Goal: Communication & Community: Answer question/provide support

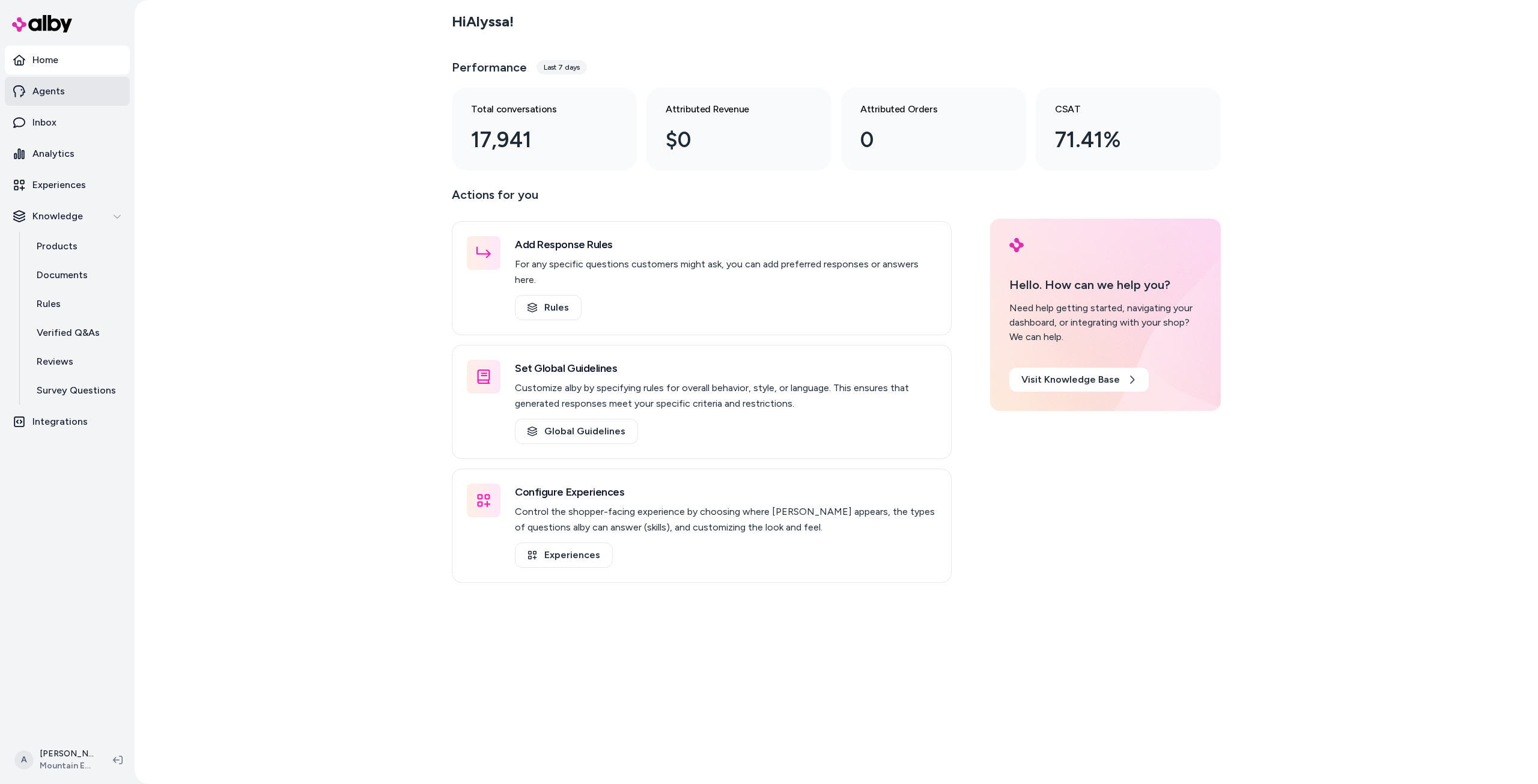
click at [65, 94] on link "Agents" at bounding box center [67, 91] width 125 height 29
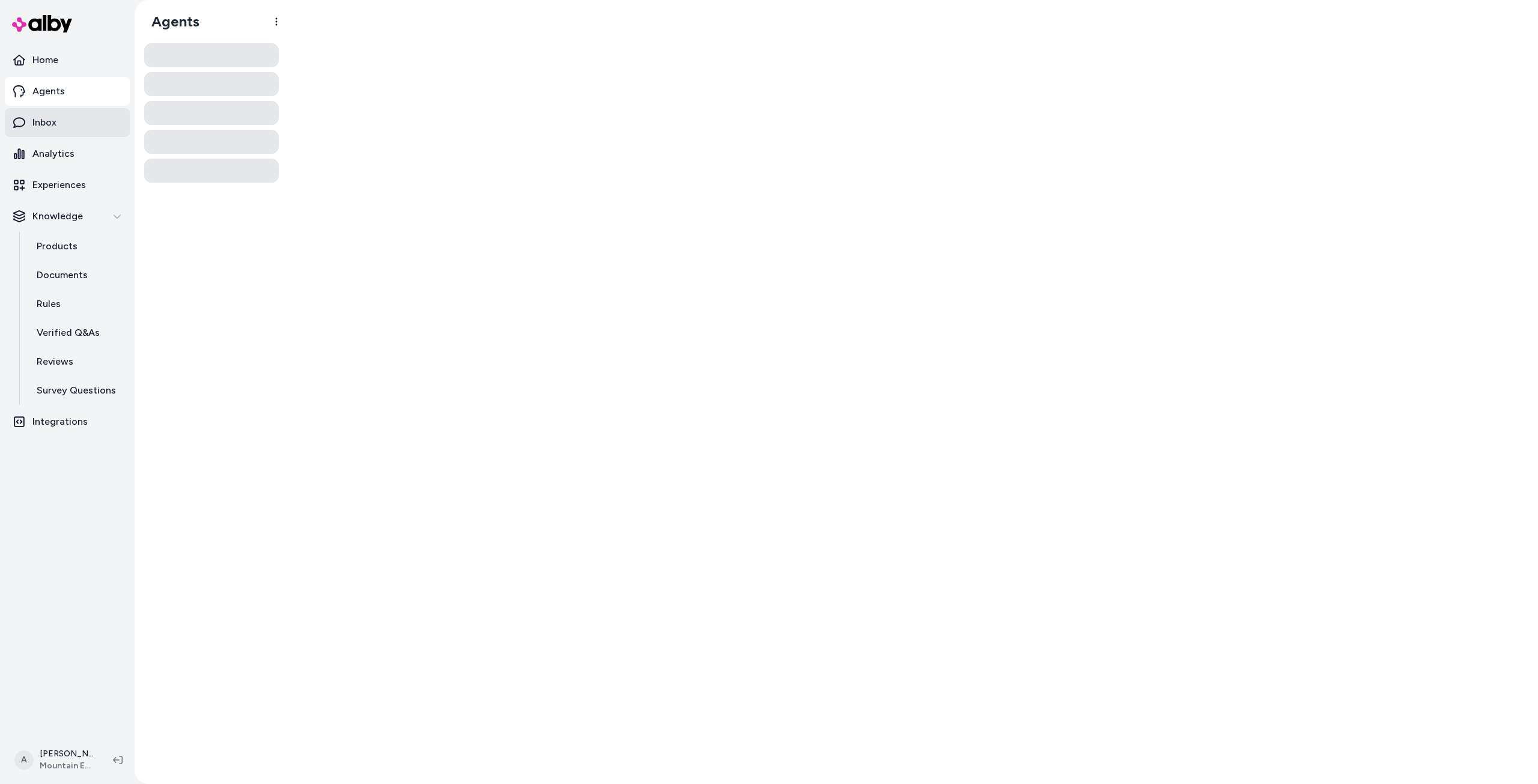
click at [60, 128] on link "Inbox" at bounding box center [67, 122] width 125 height 29
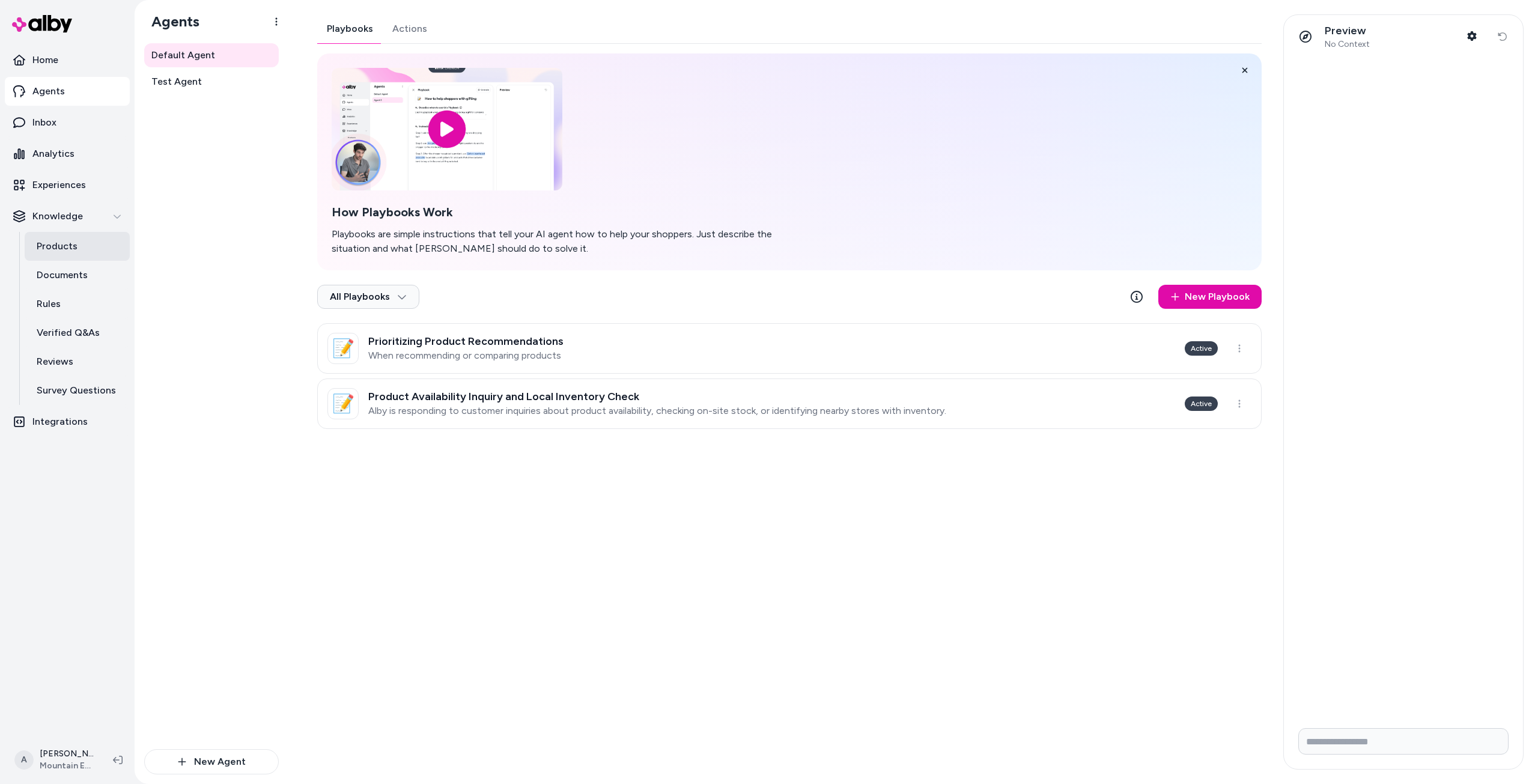
click at [68, 246] on p "Products" at bounding box center [57, 246] width 40 height 14
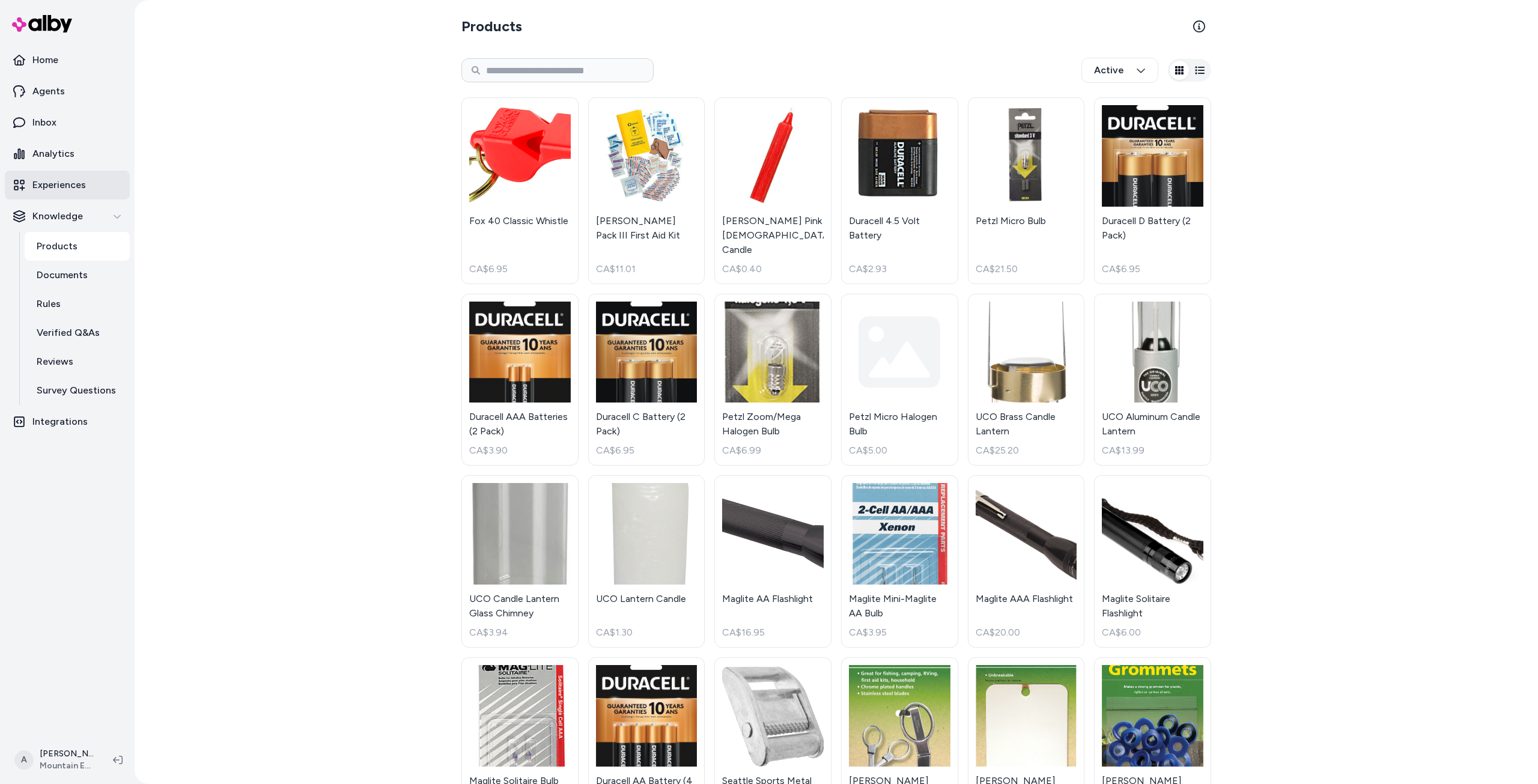
click at [69, 195] on link "Experiences" at bounding box center [67, 185] width 125 height 29
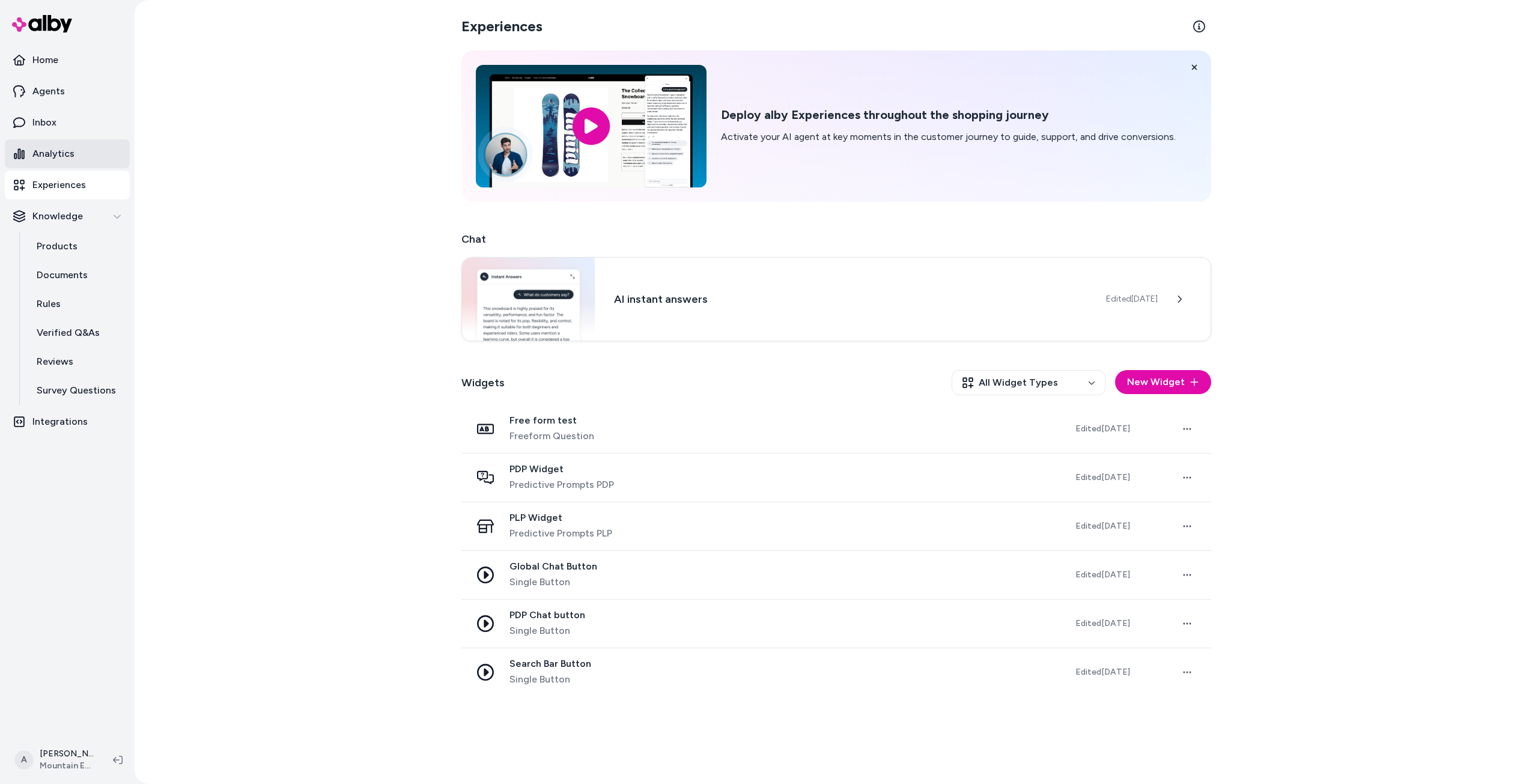
click at [65, 149] on p "Analytics" at bounding box center [54, 153] width 42 height 14
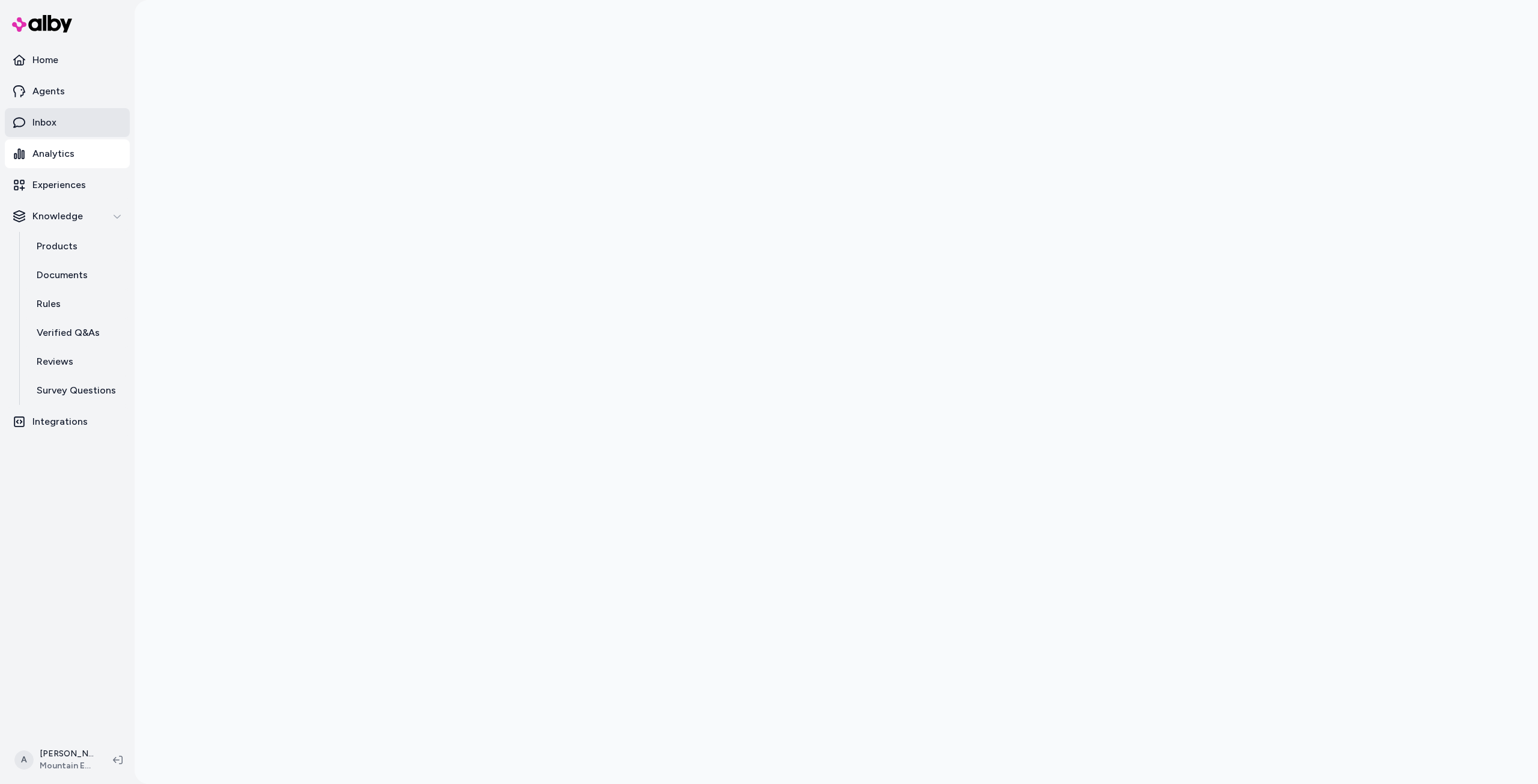
click at [60, 123] on link "Inbox" at bounding box center [67, 122] width 125 height 29
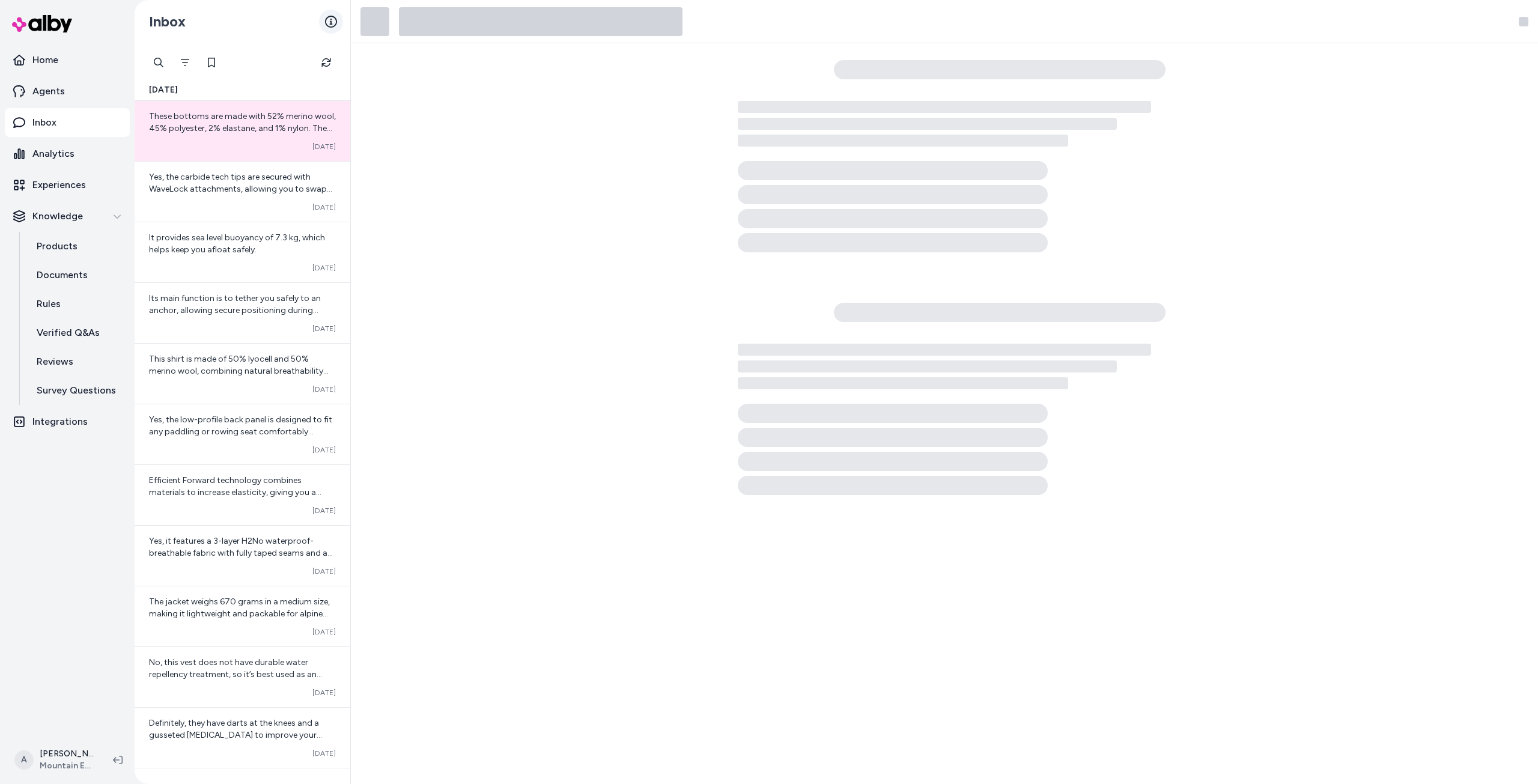
click at [334, 27] on icon at bounding box center [331, 22] width 12 height 12
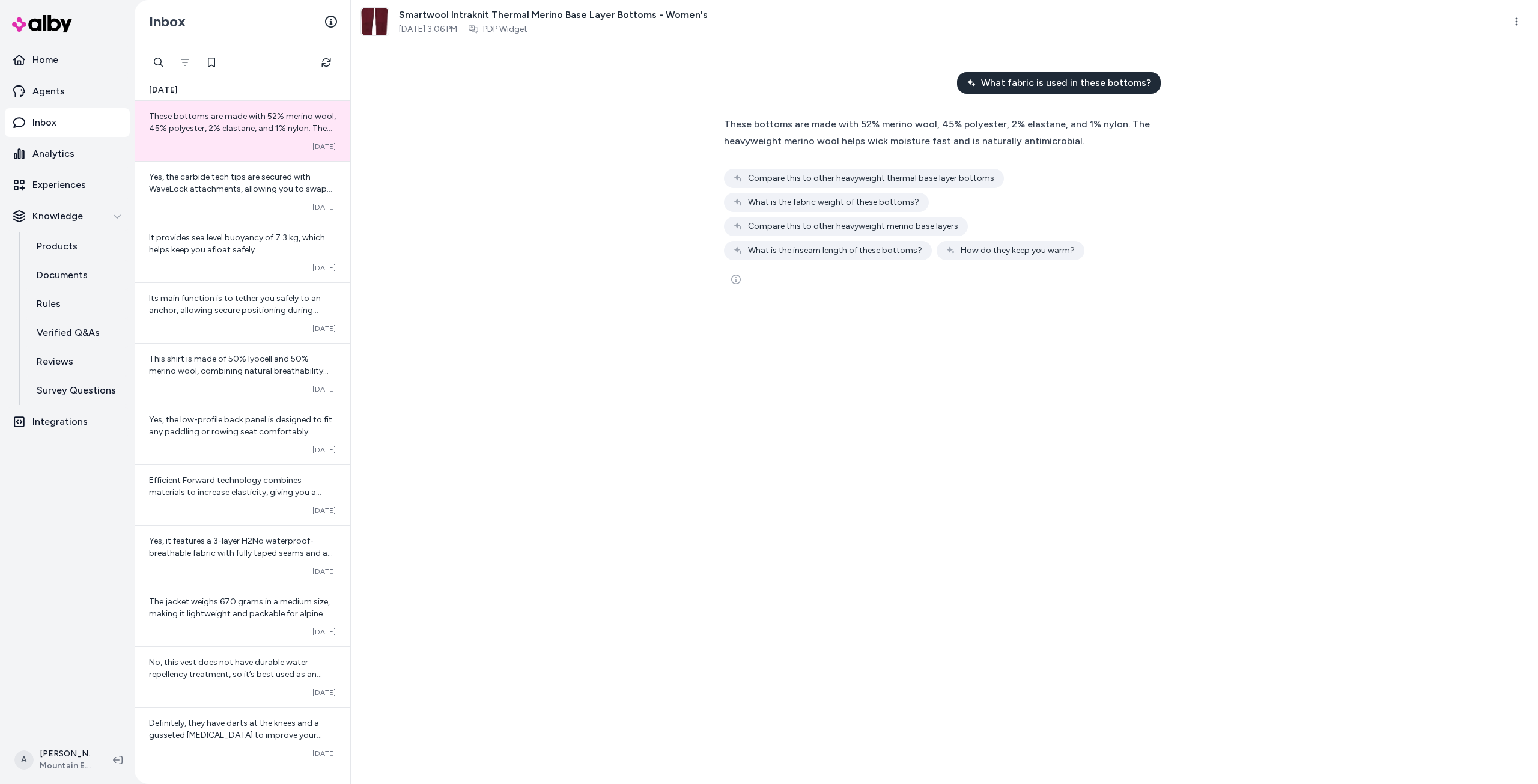
drag, startPoint x: 1236, startPoint y: 245, endPoint x: 1255, endPoint y: 89, distance: 157.2
click at [1237, 238] on div "What fabric is used in these bottoms? These bottoms are made with 52% merino wo…" at bounding box center [943, 413] width 1187 height 740
